Goal: Task Accomplishment & Management: Manage account settings

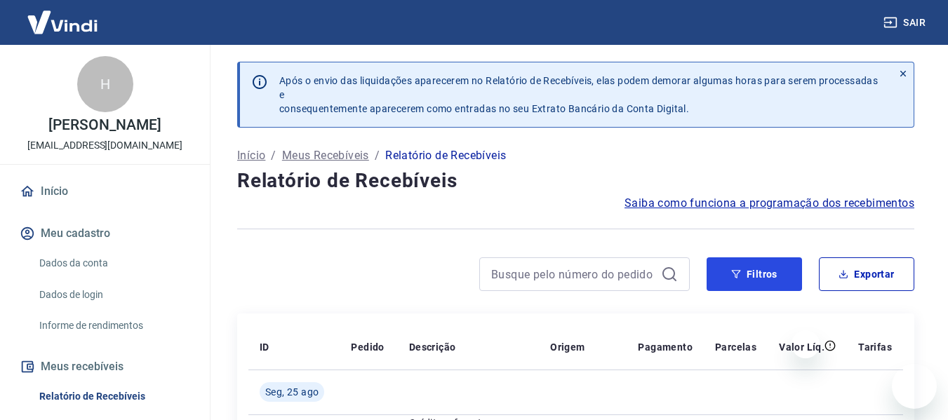
click at [740, 265] on button "Filtros" at bounding box center [754, 274] width 95 height 34
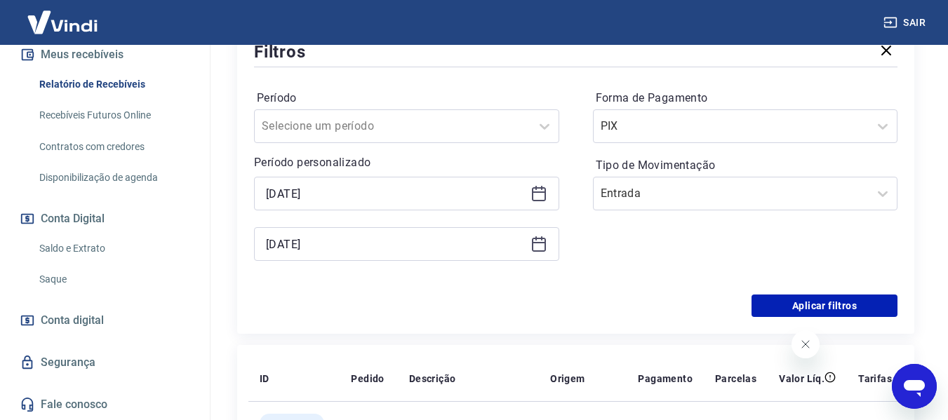
scroll to position [281, 0]
click at [542, 196] on icon at bounding box center [538, 193] width 17 height 17
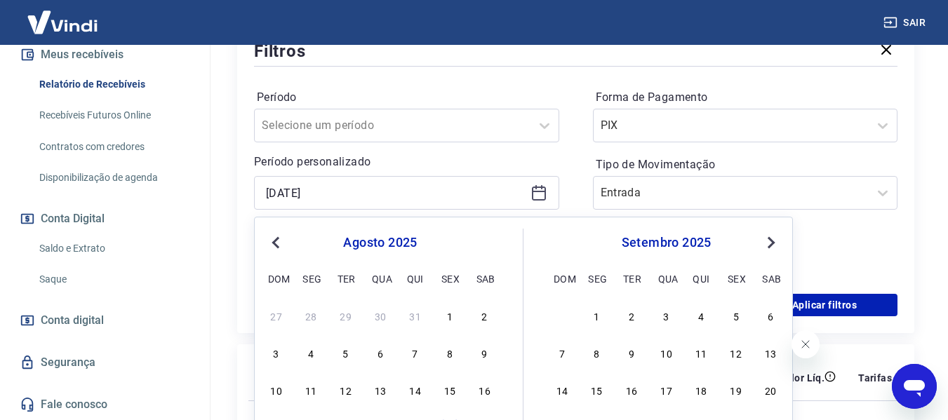
click at [474, 153] on div "Período Selecione um período Período personalizado [DATE] Previous Month Next M…" at bounding box center [406, 181] width 305 height 191
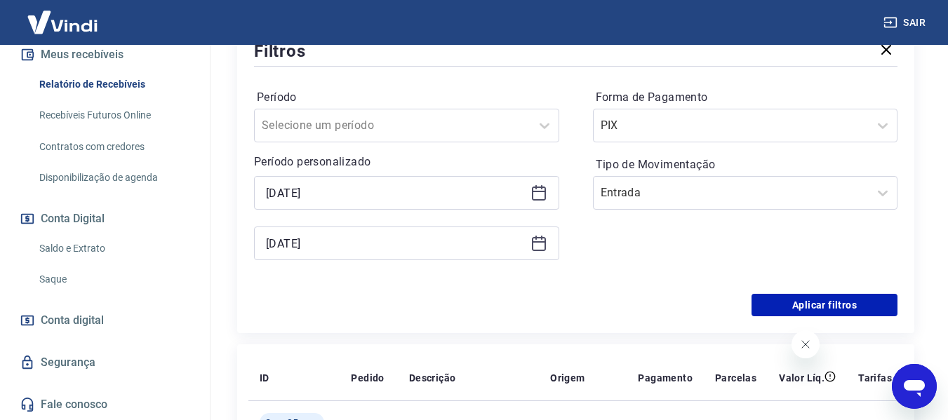
click at [526, 245] on div "[DATE]" at bounding box center [406, 244] width 305 height 34
click at [732, 126] on div at bounding box center [732, 126] width 262 height 20
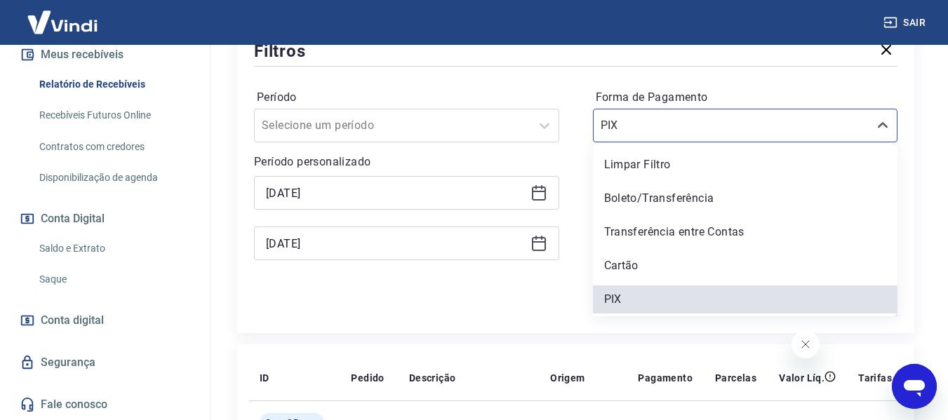
drag, startPoint x: 658, startPoint y: 206, endPoint x: 650, endPoint y: 186, distance: 21.8
click at [659, 206] on div "Boleto/Transferência" at bounding box center [745, 199] width 305 height 28
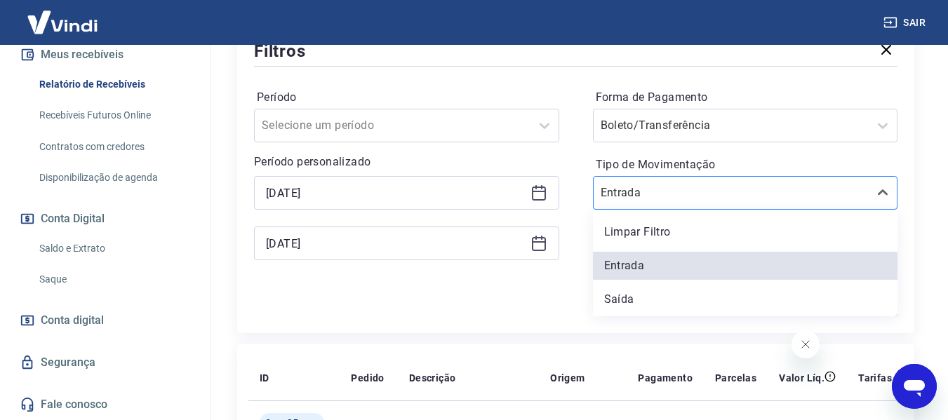
click at [765, 183] on div at bounding box center [732, 193] width 262 height 20
click at [662, 227] on div "Limpar Filtro" at bounding box center [745, 232] width 305 height 28
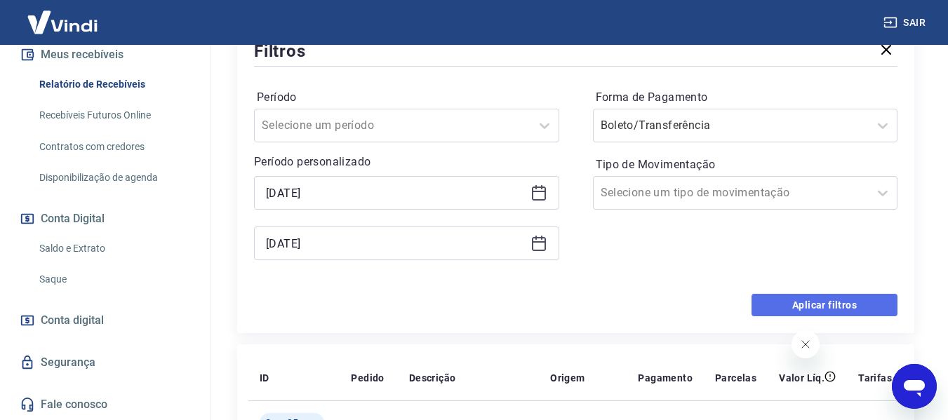
click at [785, 303] on button "Aplicar filtros" at bounding box center [824, 305] width 146 height 22
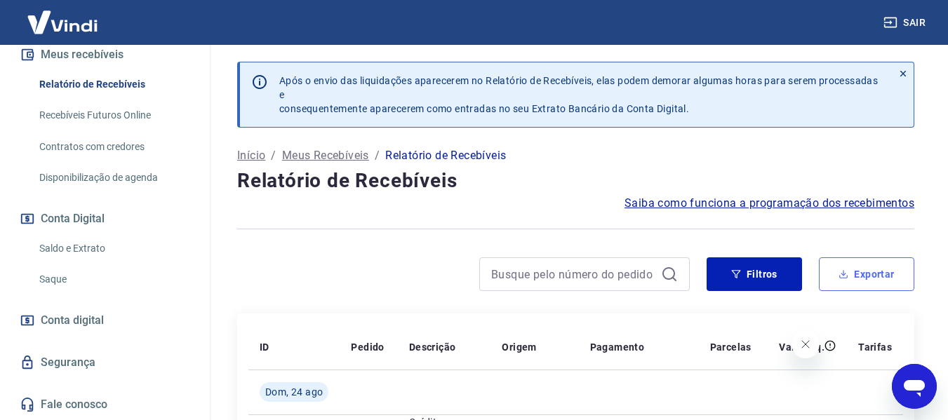
click at [862, 274] on button "Exportar" at bounding box center [866, 274] width 95 height 34
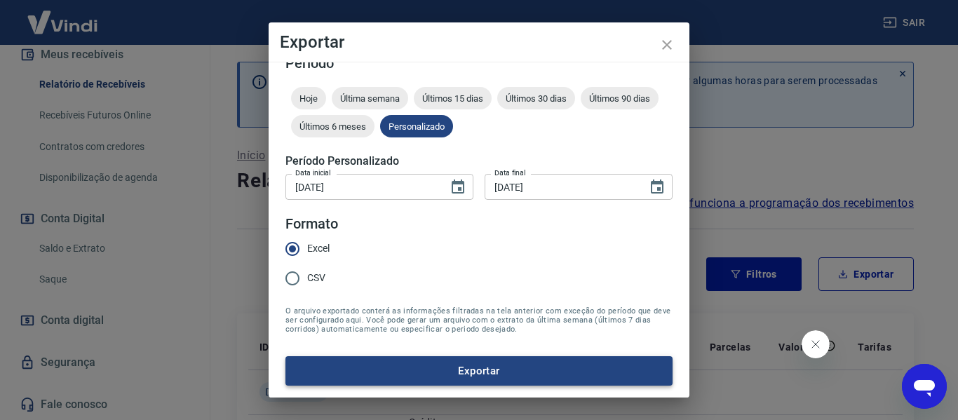
click at [344, 369] on button "Exportar" at bounding box center [479, 370] width 387 height 29
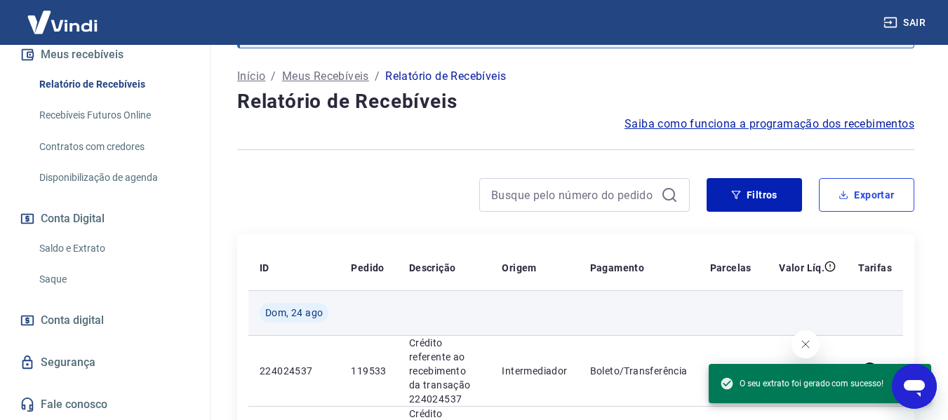
scroll to position [140, 0]
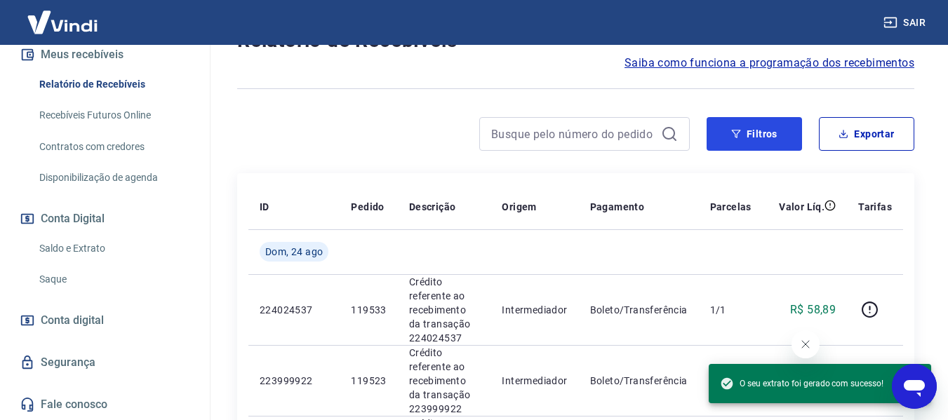
drag, startPoint x: 775, startPoint y: 128, endPoint x: 643, endPoint y: 119, distance: 131.5
click at [775, 130] on button "Filtros" at bounding box center [754, 134] width 95 height 34
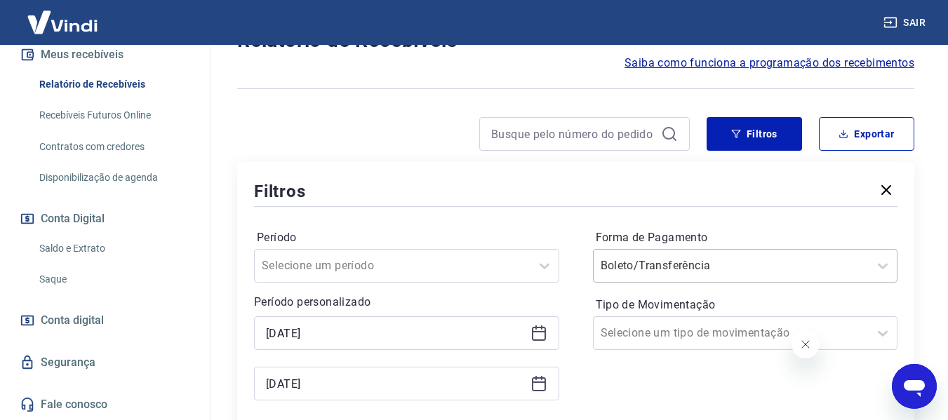
click at [716, 267] on div "Boleto/Transferência" at bounding box center [745, 266] width 305 height 34
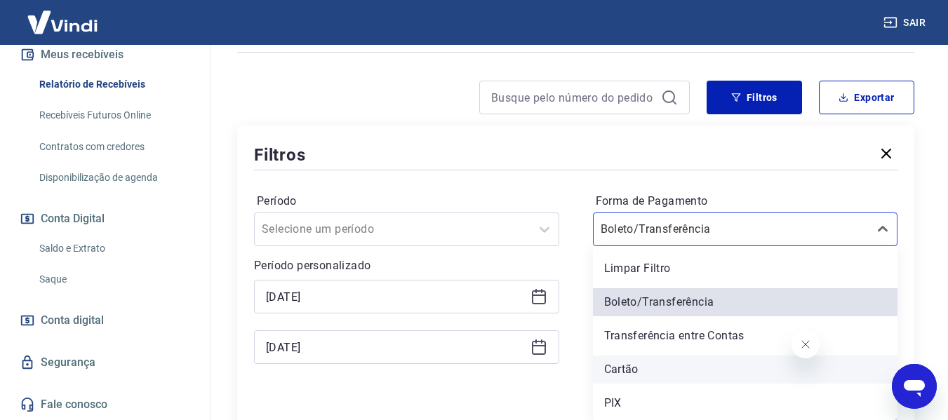
drag, startPoint x: 631, startPoint y: 366, endPoint x: 621, endPoint y: 364, distance: 10.7
click at [632, 366] on div "Cartão" at bounding box center [745, 370] width 305 height 28
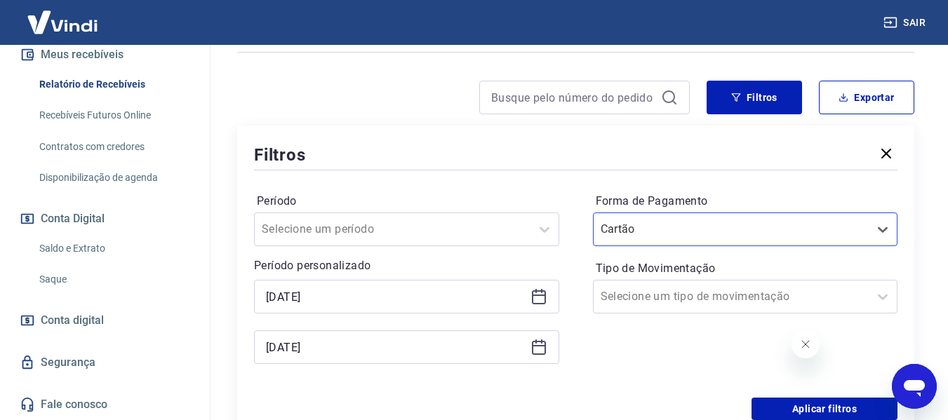
scroll to position [387, 0]
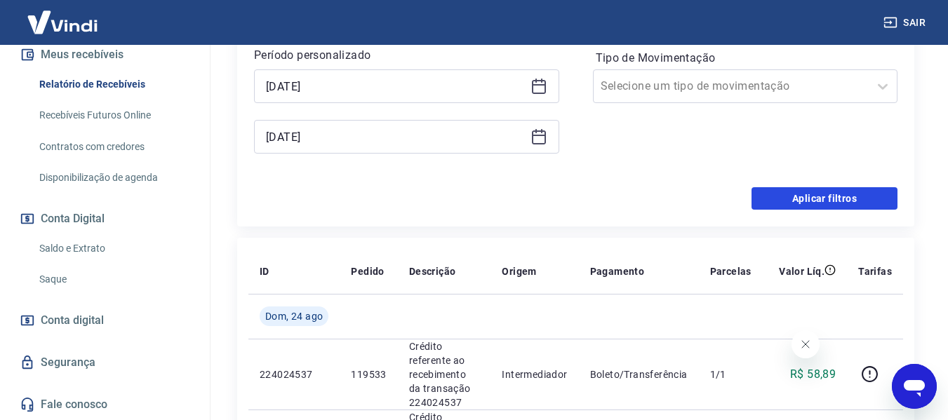
drag, startPoint x: 821, startPoint y: 201, endPoint x: 467, endPoint y: 189, distance: 353.8
click at [823, 198] on button "Aplicar filtros" at bounding box center [824, 198] width 146 height 22
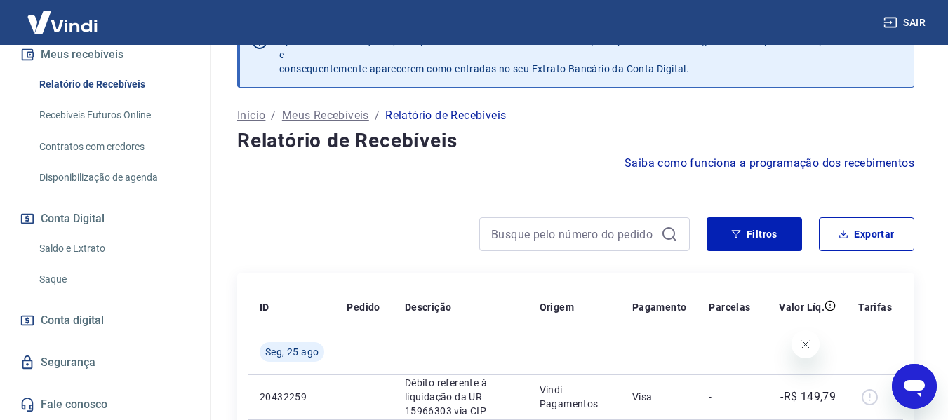
scroll to position [36, 0]
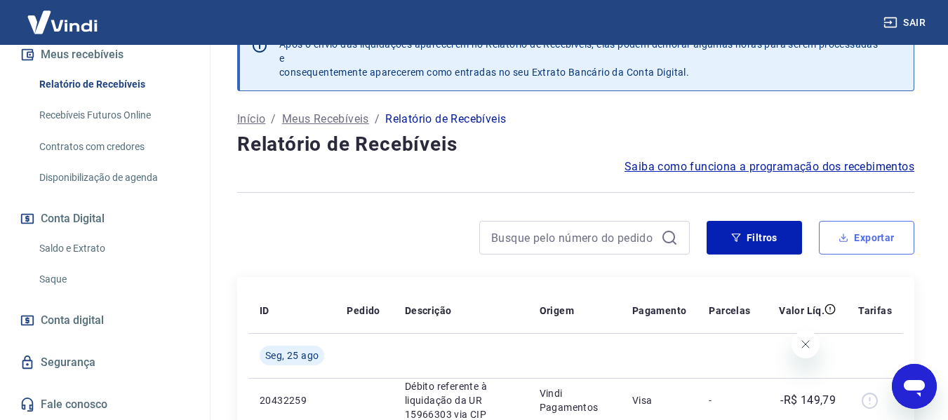
click at [895, 231] on button "Exportar" at bounding box center [866, 238] width 95 height 34
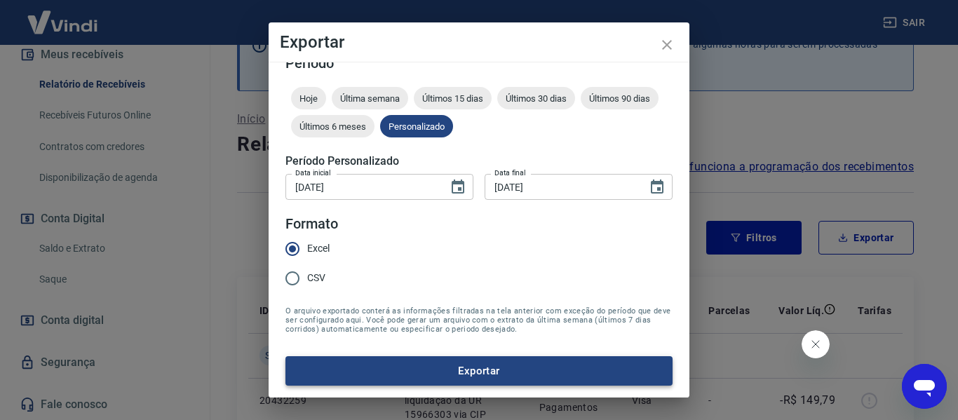
click at [474, 361] on button "Exportar" at bounding box center [479, 370] width 387 height 29
